Goal: Transaction & Acquisition: Purchase product/service

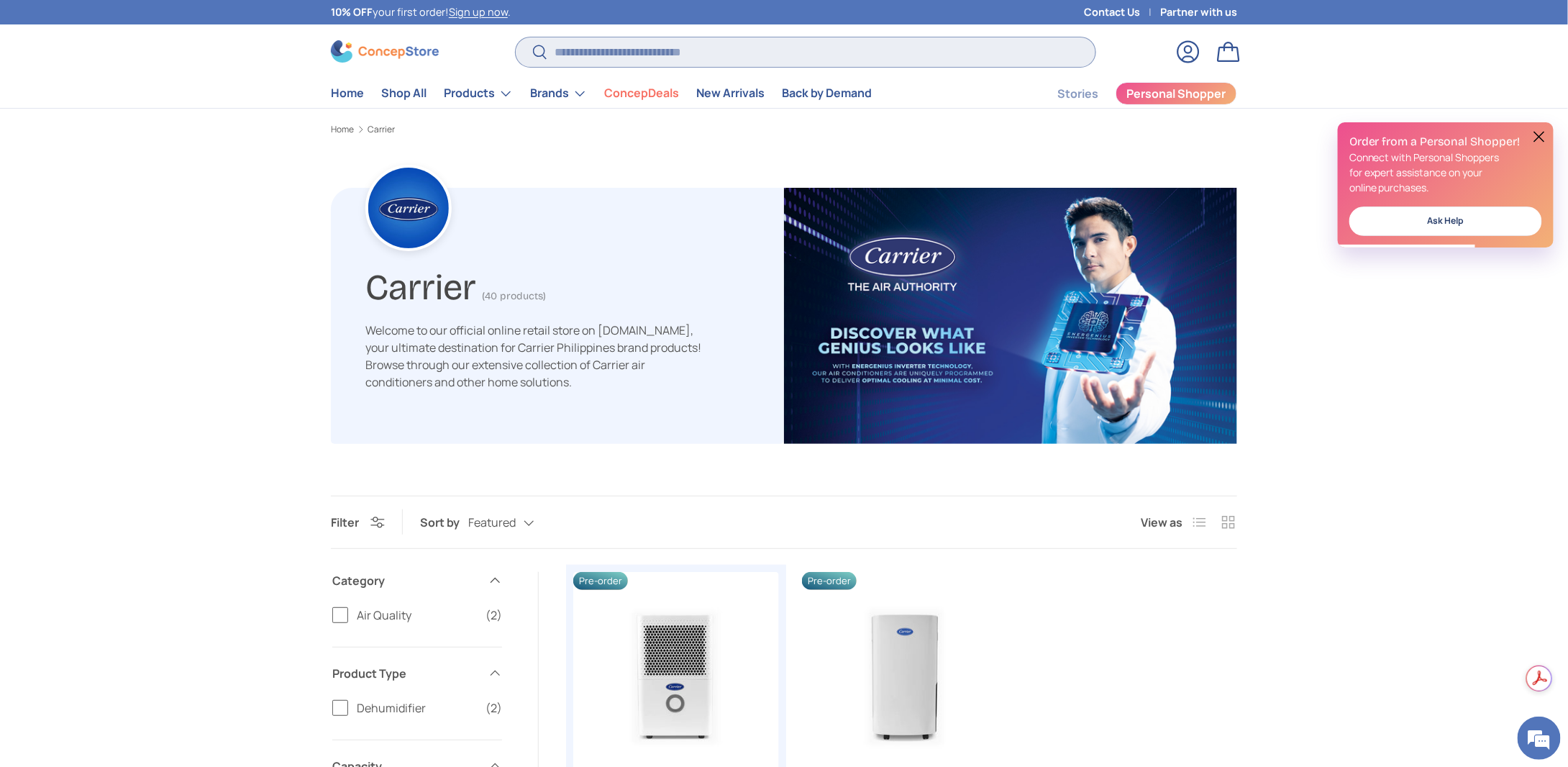
paste input "**********"
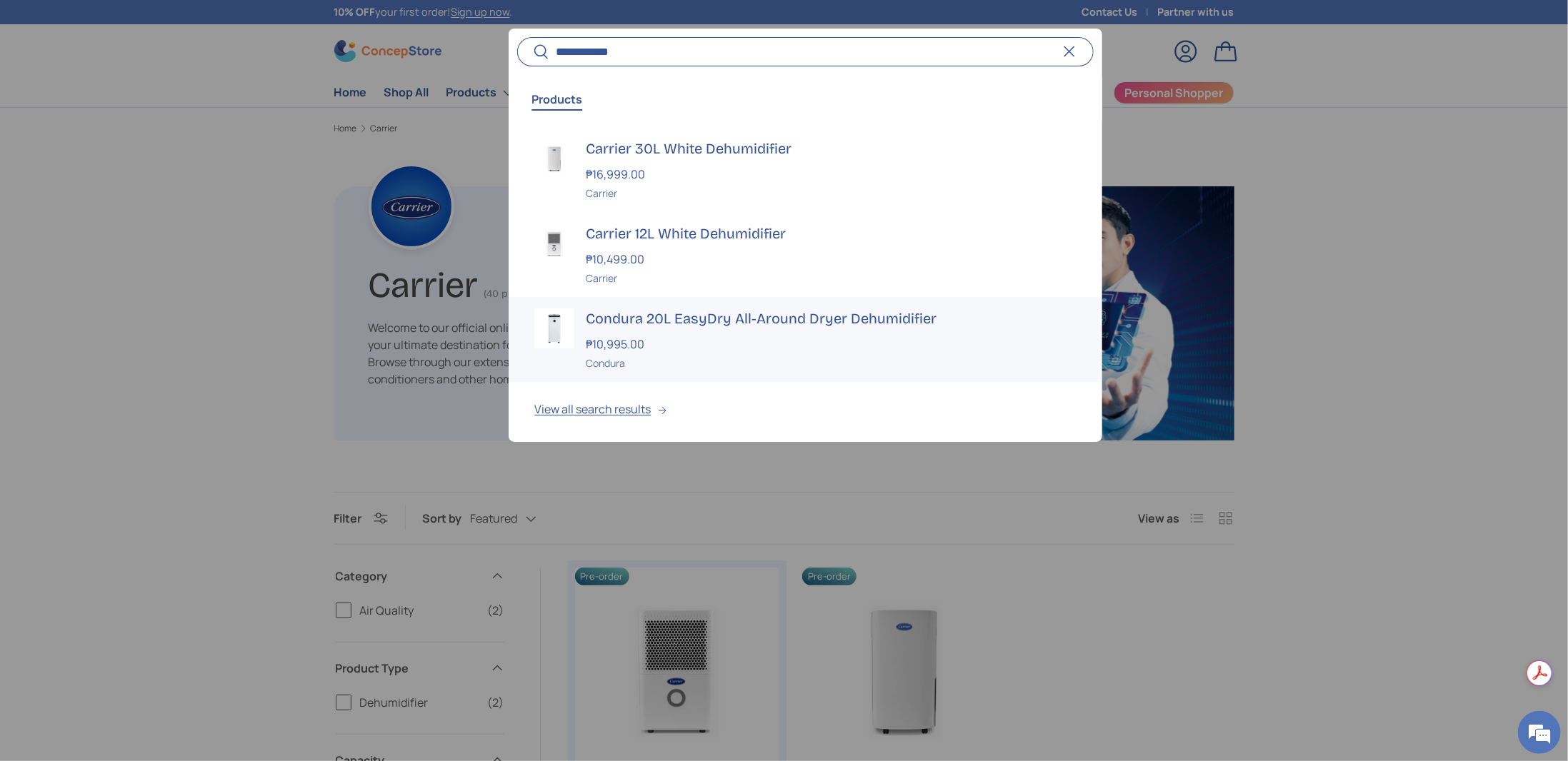
type input "**********"
click at [654, 227] on h3 "Carrier 12L White Dehumidifier" at bounding box center [831, 233] width 490 height 20
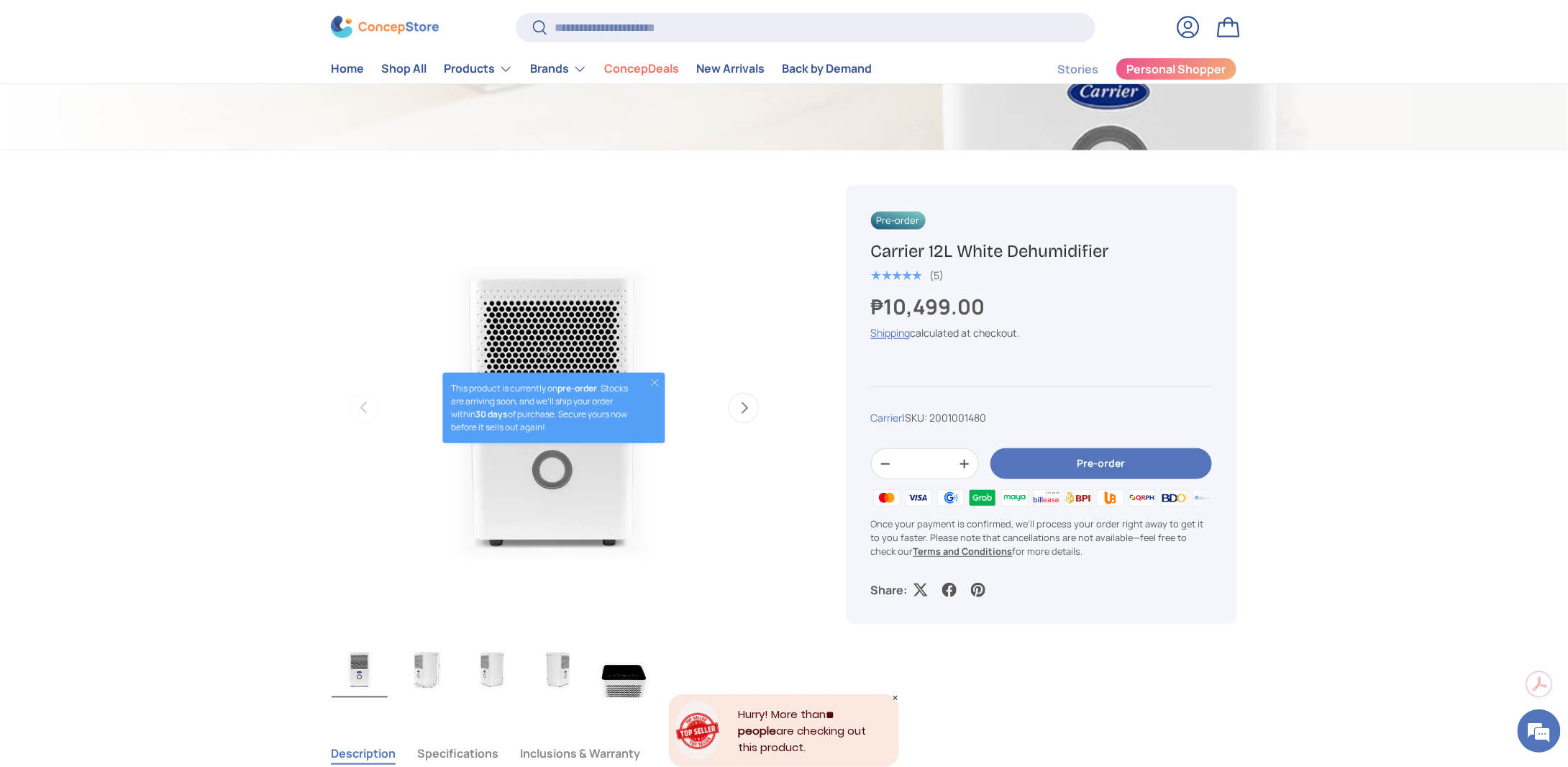
click at [742, 408] on button "Next" at bounding box center [744, 408] width 30 height 30
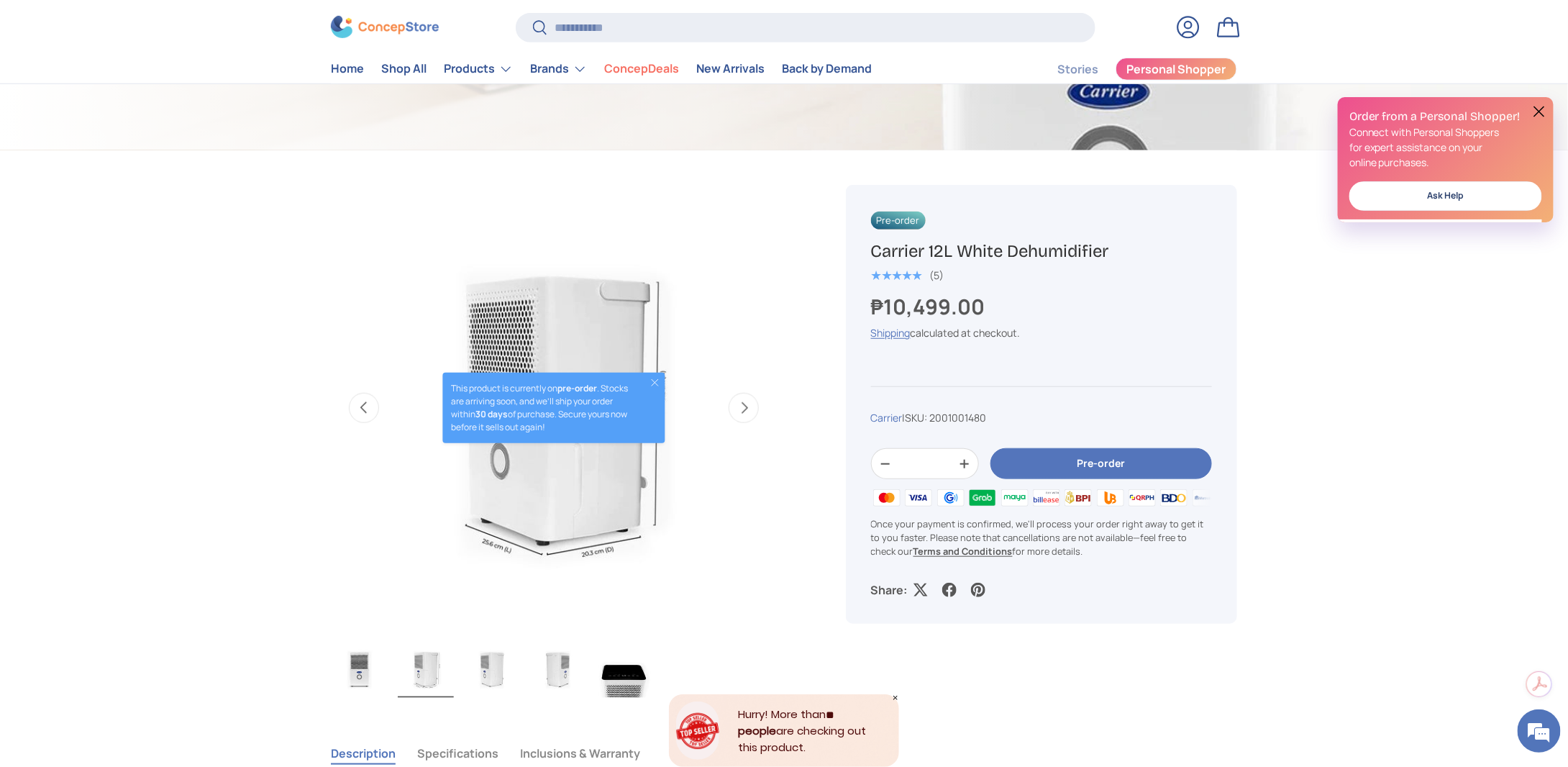
scroll to position [0, 453]
click at [658, 379] on button "Close" at bounding box center [654, 382] width 11 height 11
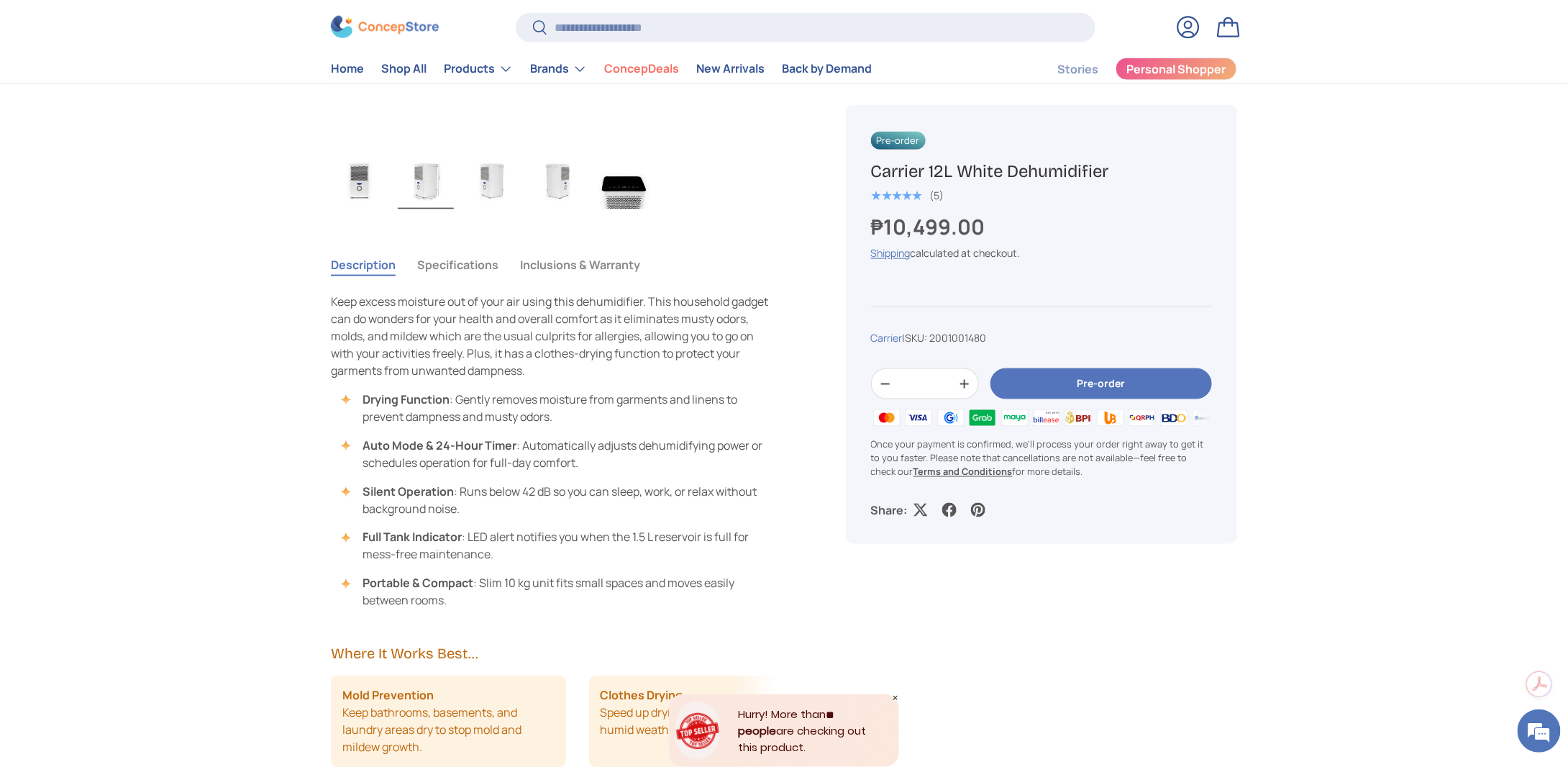
scroll to position [839, 0]
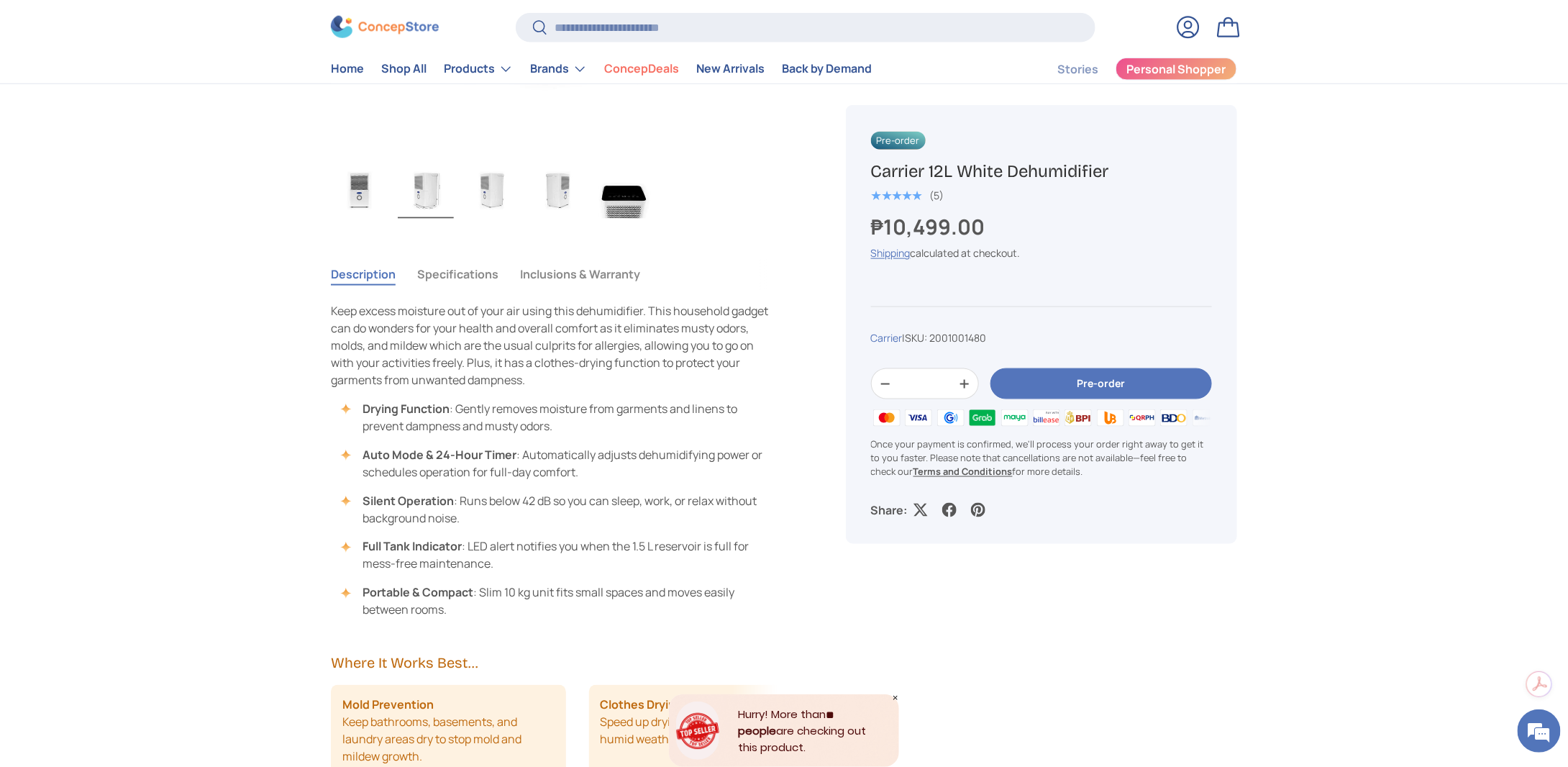
click at [482, 272] on button "Specifications" at bounding box center [458, 275] width 82 height 33
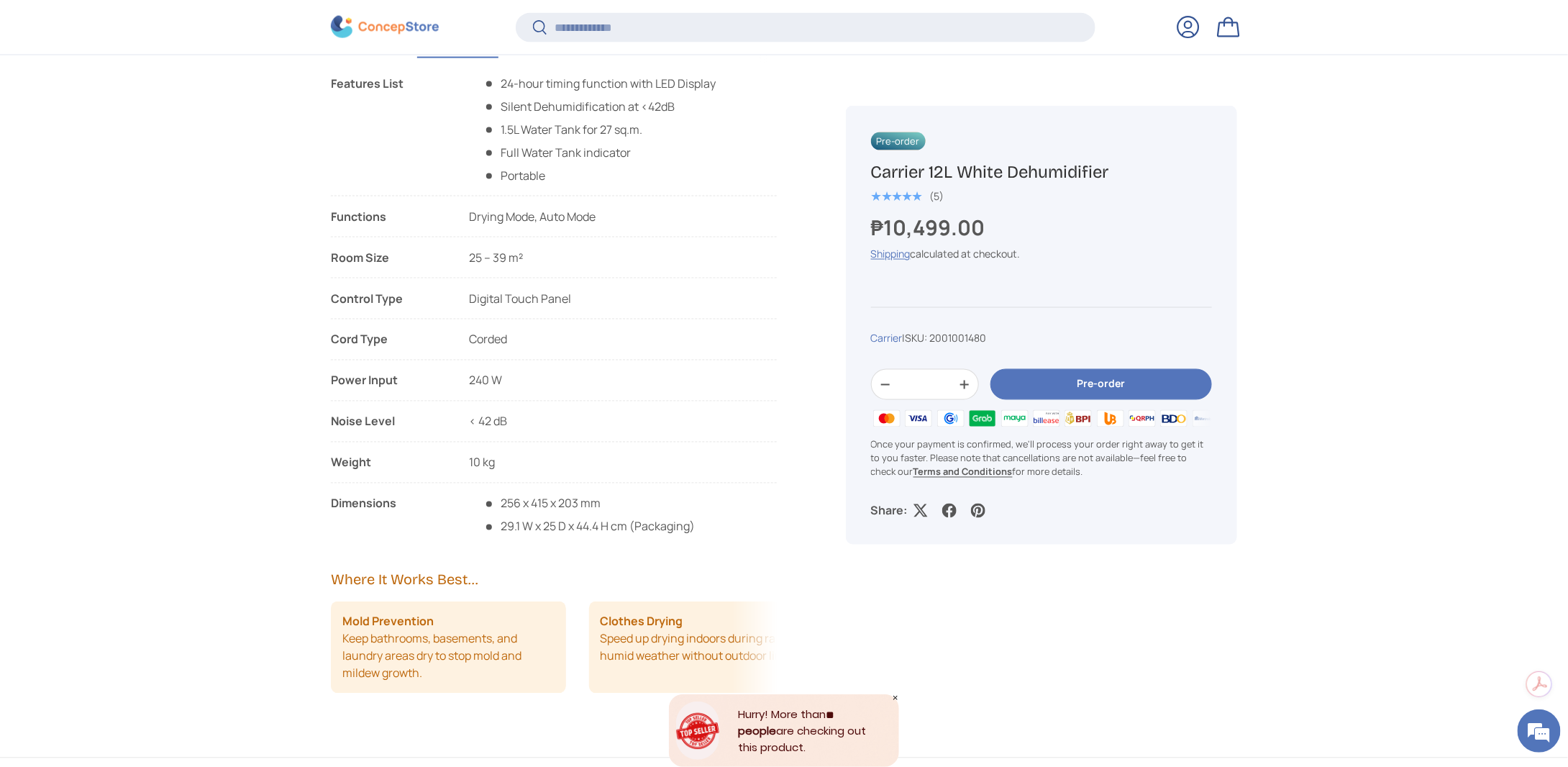
scroll to position [1076, 0]
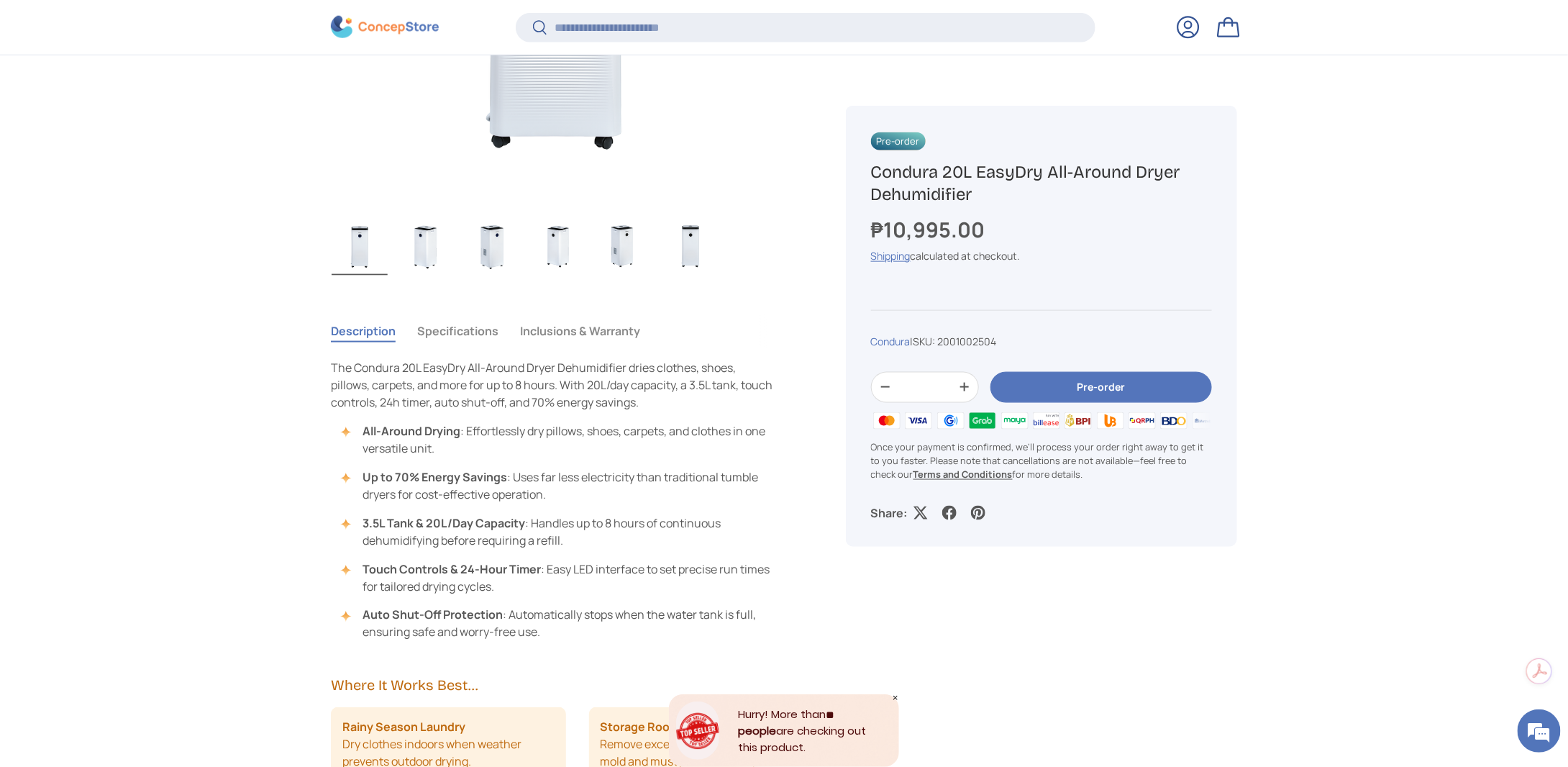
scroll to position [836, 0]
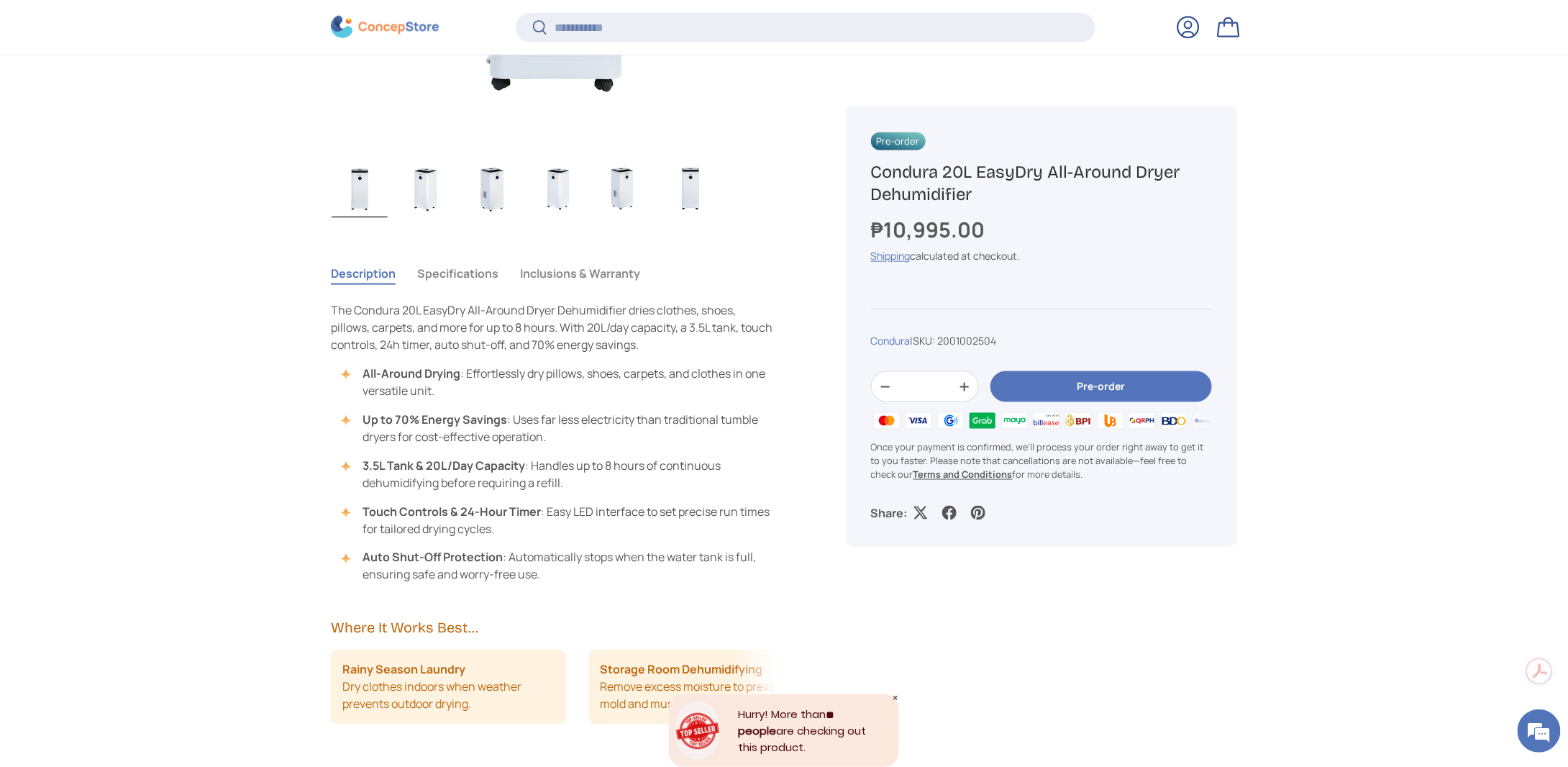
click at [427, 181] on img "Gallery Viewer" at bounding box center [426, 189] width 56 height 57
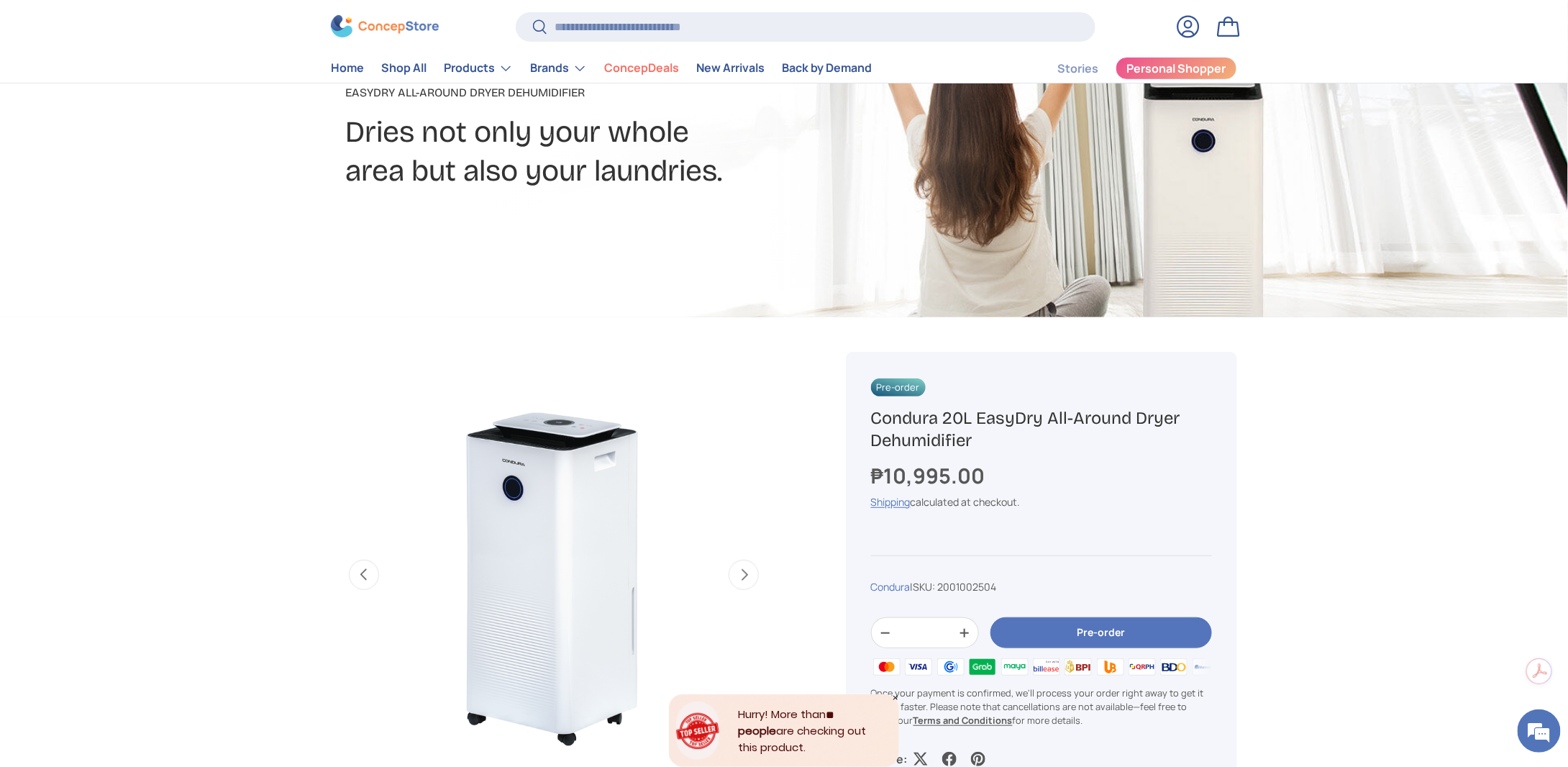
scroll to position [360, 0]
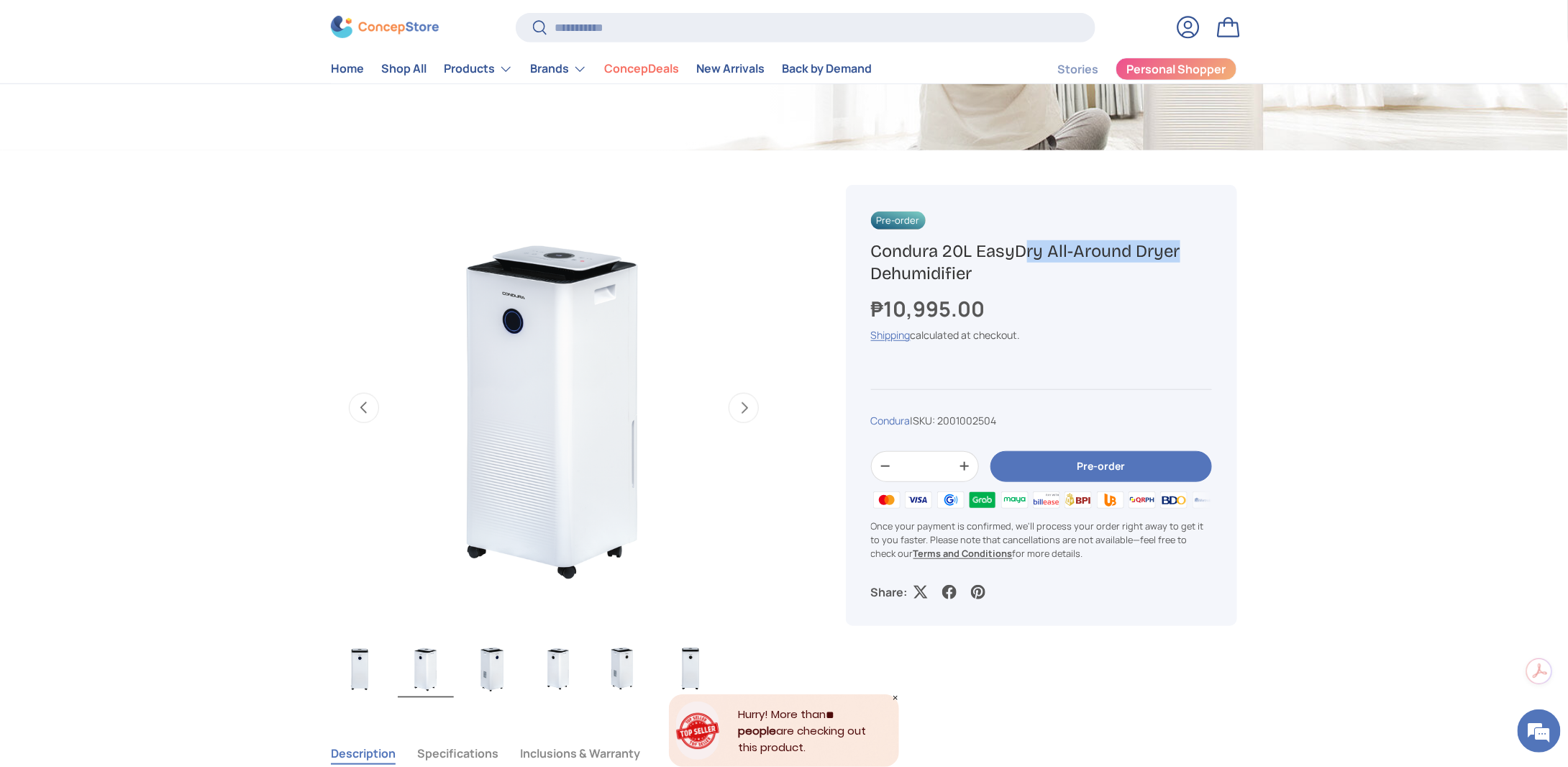
drag, startPoint x: 875, startPoint y: 248, endPoint x: 1043, endPoint y: 250, distance: 168.0
click at [1043, 250] on h1 "Condura 20L EasyDry All-Around Dryer Dehumidifier" at bounding box center [1041, 262] width 341 height 45
copy h1 "Condura 20L EasyDry"
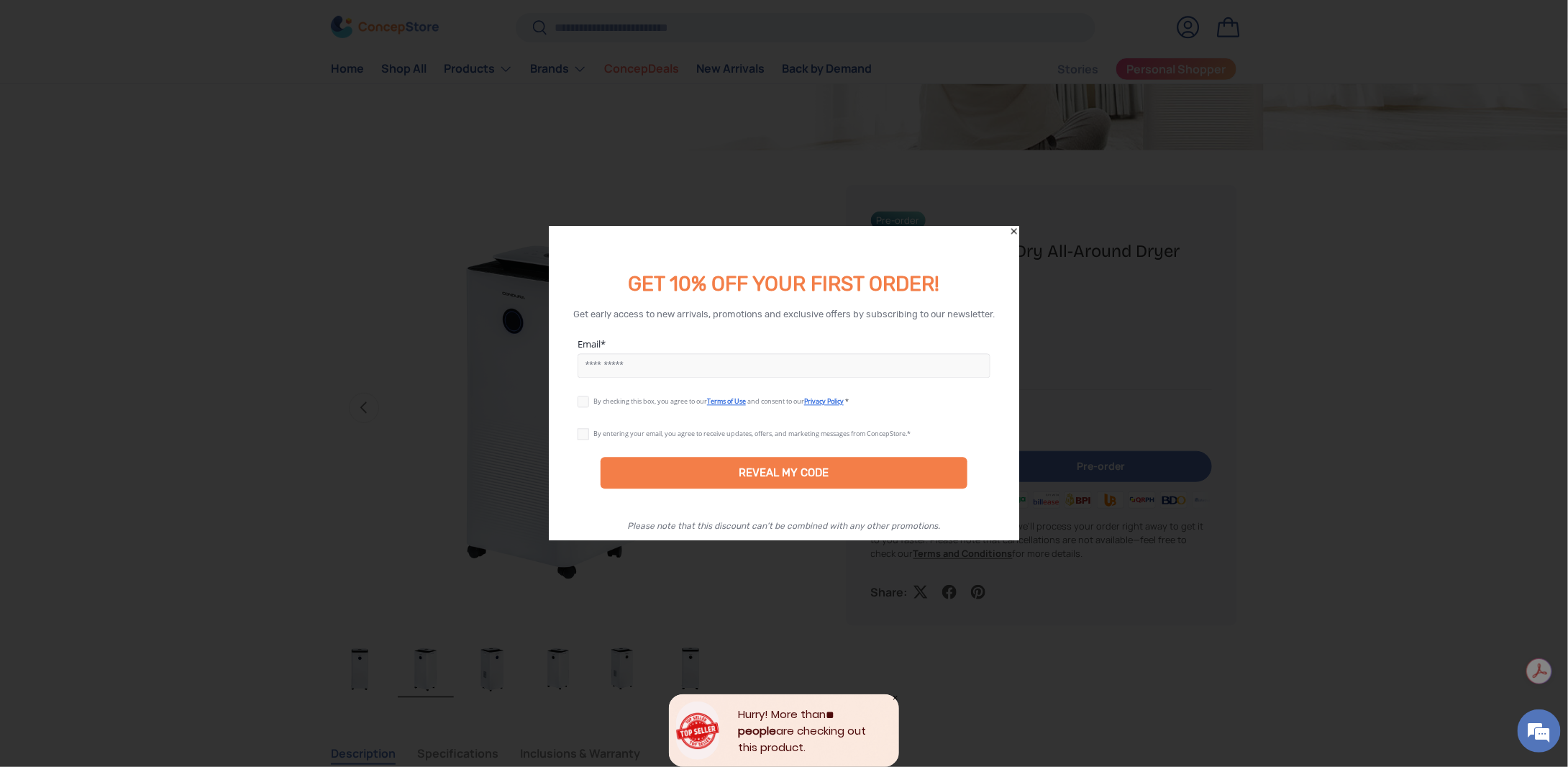
click at [249, 343] on div at bounding box center [784, 384] width 1568 height 767
click at [855, 477] on div "REVEAL MY CODE" at bounding box center [783, 474] width 367 height 32
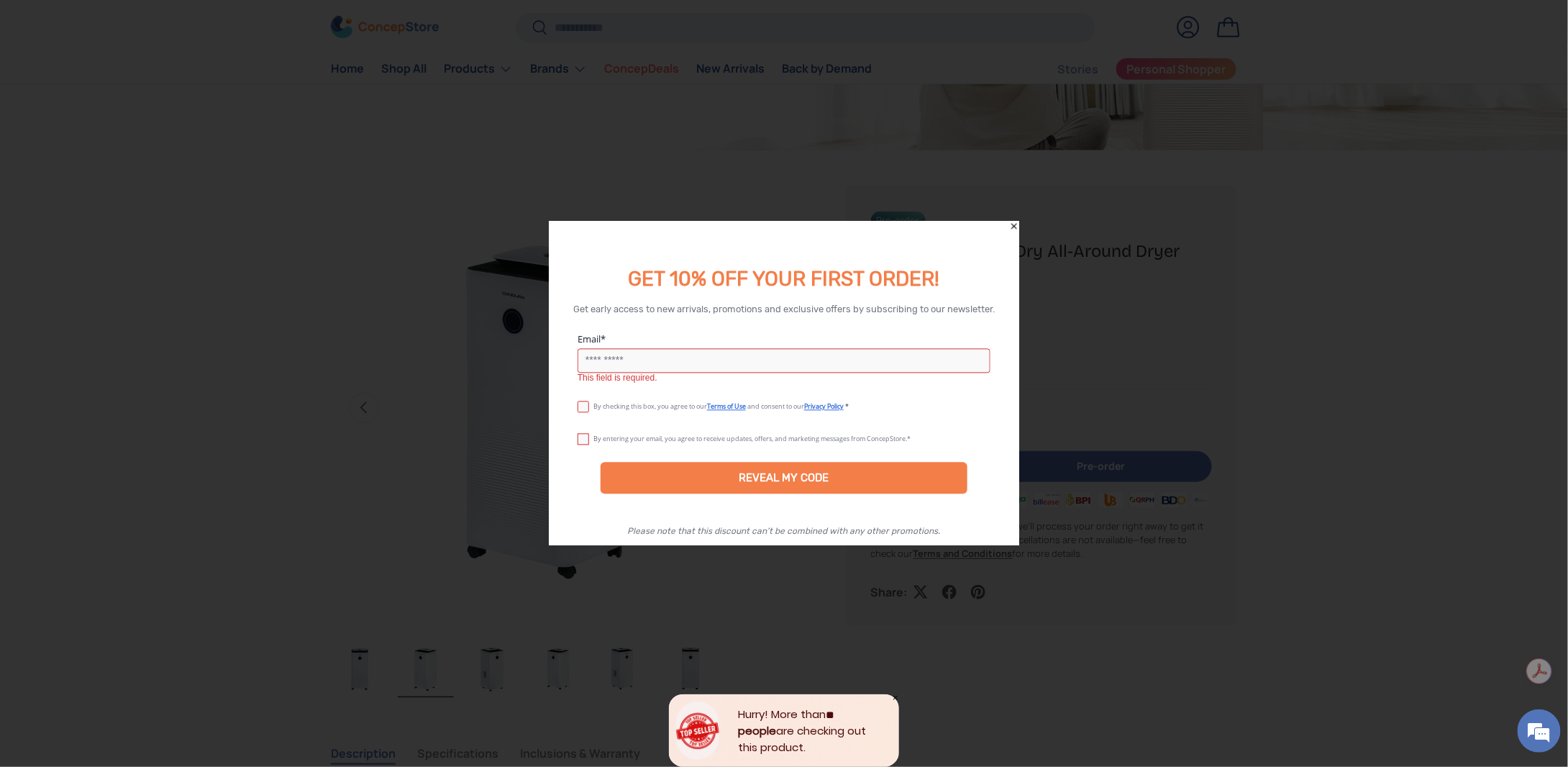
click at [1014, 226] on icon "Close" at bounding box center [1015, 226] width 6 height 6
